Goal: Task Accomplishment & Management: Manage account settings

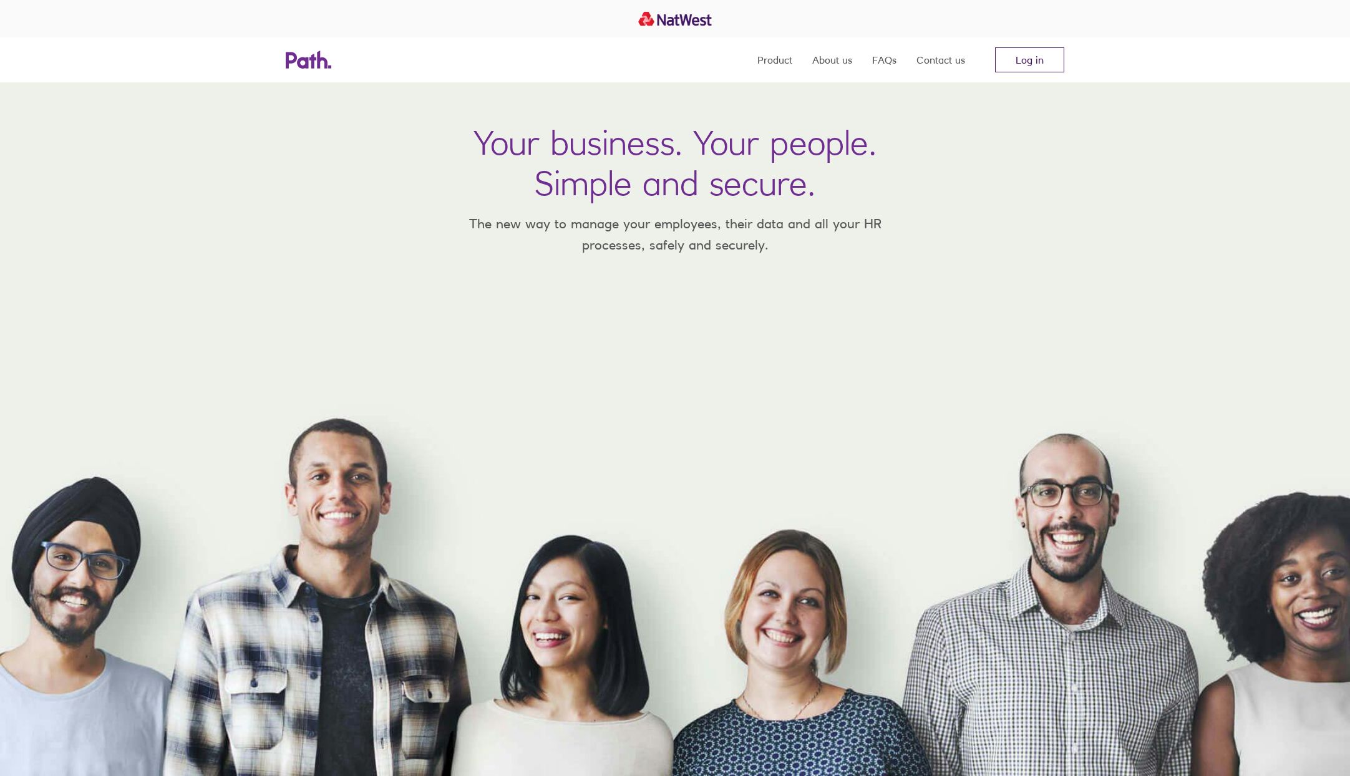
click at [1018, 61] on link "Log in" at bounding box center [1029, 59] width 69 height 25
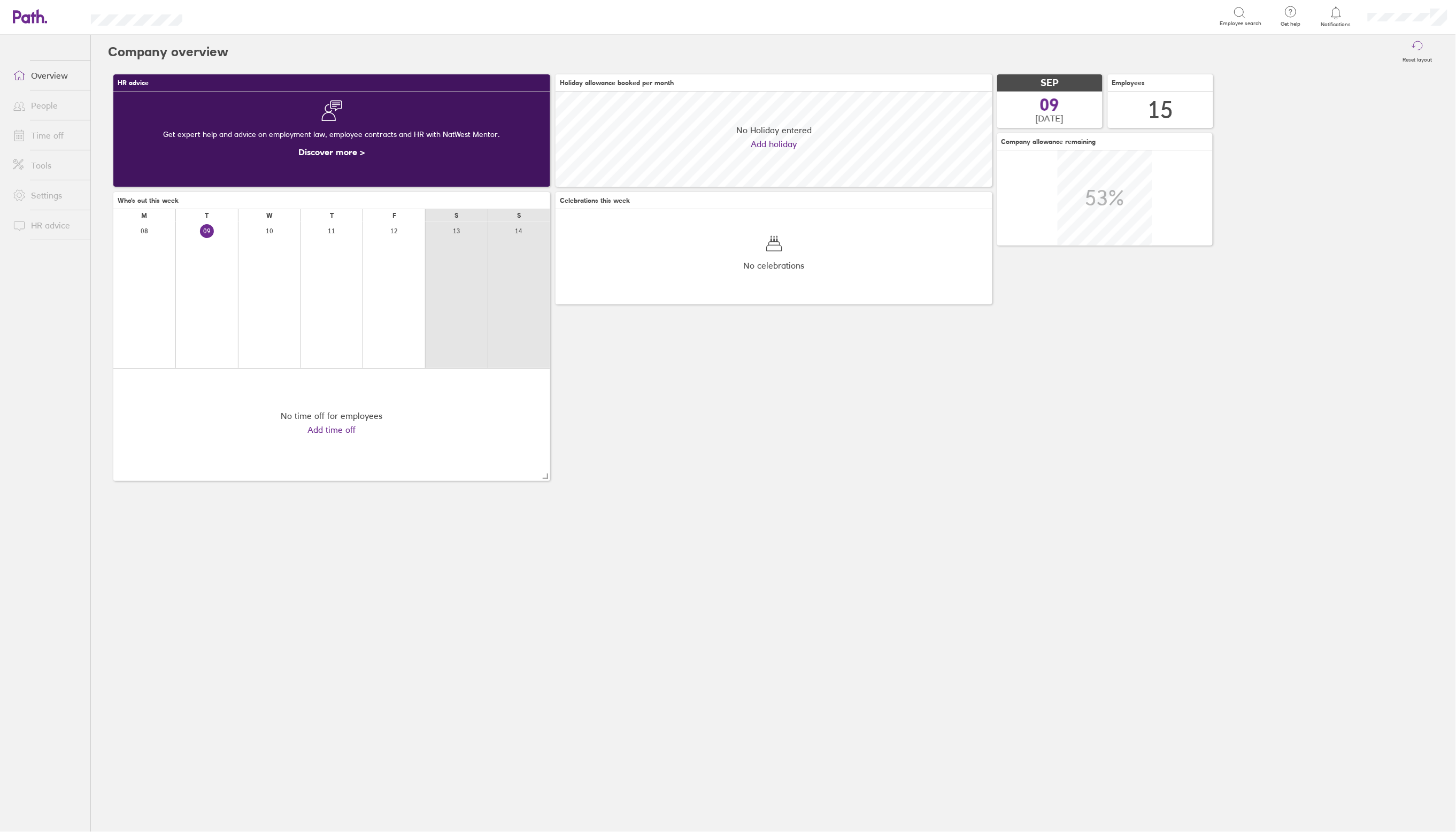
scroll to position [95, 436]
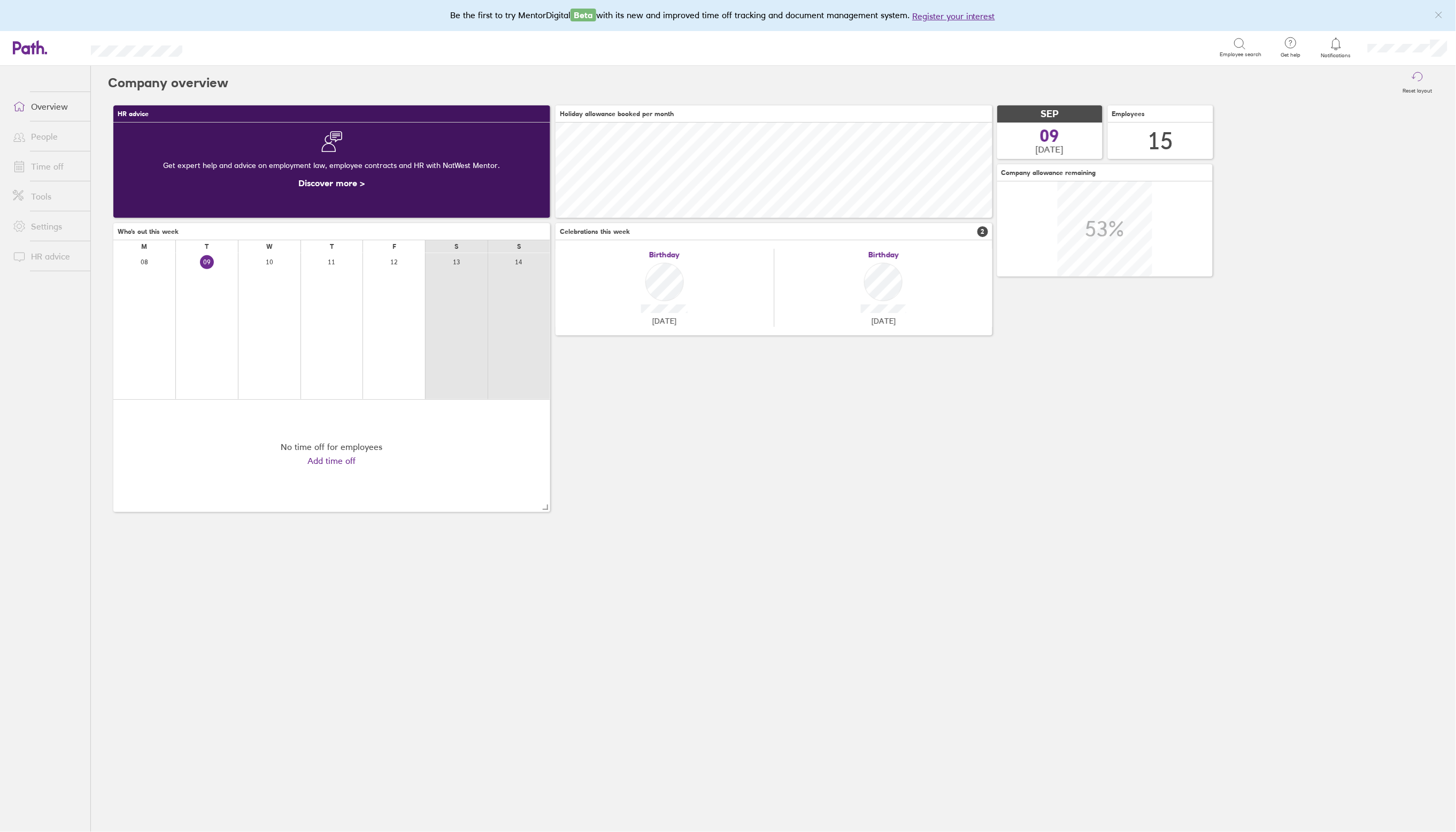
drag, startPoint x: 796, startPoint y: 496, endPoint x: 384, endPoint y: 329, distance: 444.6
click at [791, 494] on div "HR advice Get expert help and advice on employment law, employee contracts and …" at bounding box center [773, 309] width 1331 height 418
click at [31, 136] on link "People" at bounding box center [47, 136] width 86 height 21
